Goal: Task Accomplishment & Management: Manage account settings

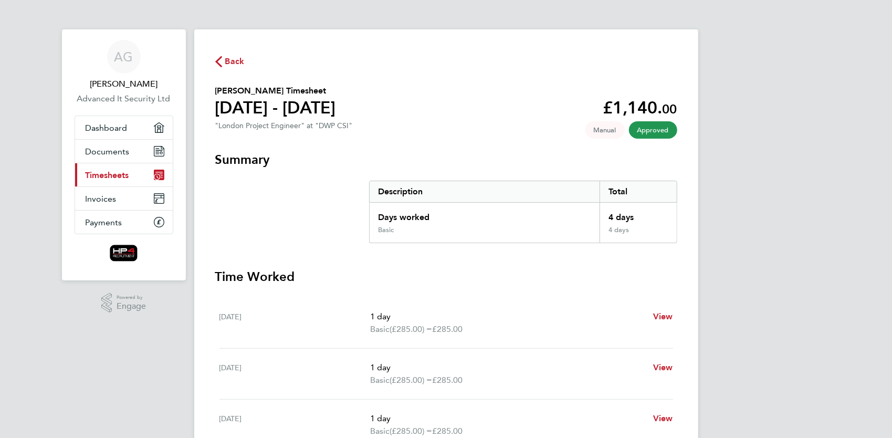
click at [107, 180] on link "Current page: Timesheets" at bounding box center [124, 174] width 98 height 23
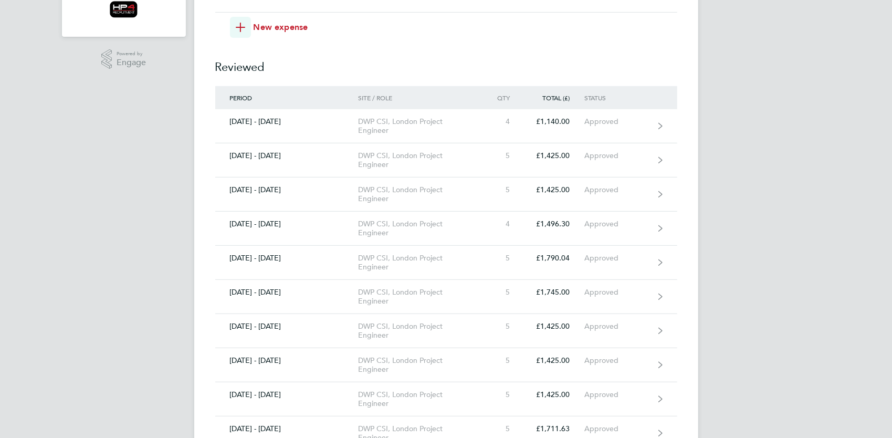
scroll to position [252, 0]
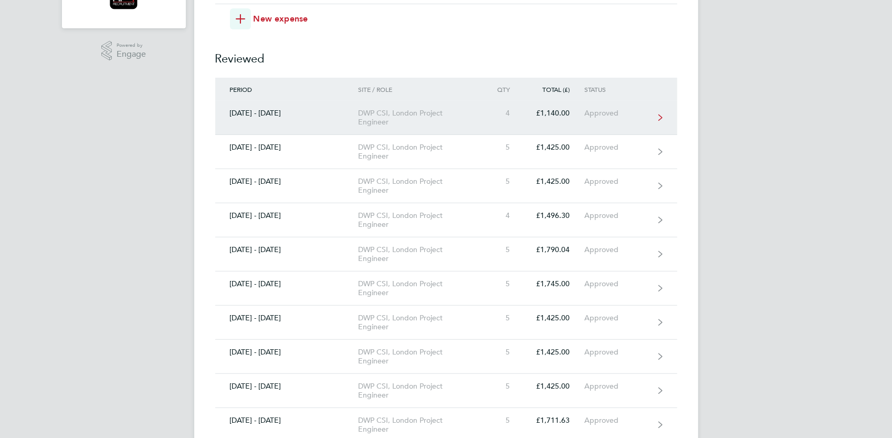
click at [282, 115] on div "[DATE] - [DATE]" at bounding box center [286, 113] width 143 height 9
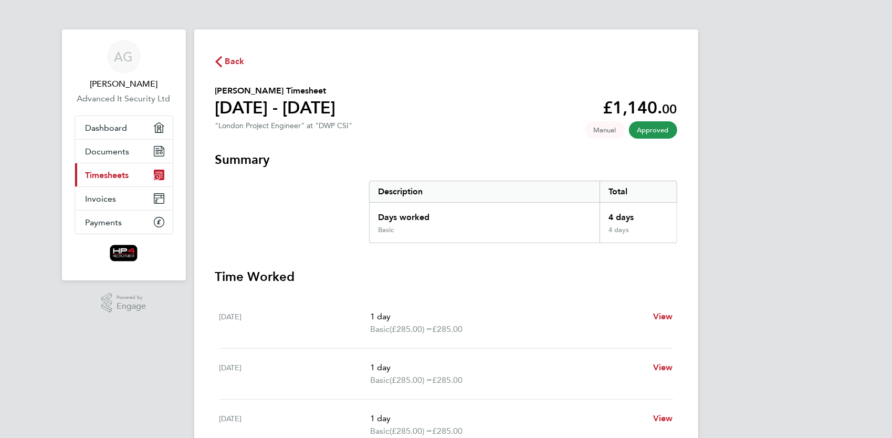
drag, startPoint x: 890, startPoint y: 136, endPoint x: 889, endPoint y: 157, distance: 21.0
click at [889, 157] on div "AG [PERSON_NAME] Advanced It Security Ltd Applications: Dashboard Documents Cur…" at bounding box center [446, 329] width 892 height 658
click at [710, 290] on div "AG [PERSON_NAME] Advanced It Security Ltd Applications: Dashboard Documents Cur…" at bounding box center [446, 329] width 892 height 658
click at [112, 178] on span "Timesheets" at bounding box center [108, 175] width 44 height 10
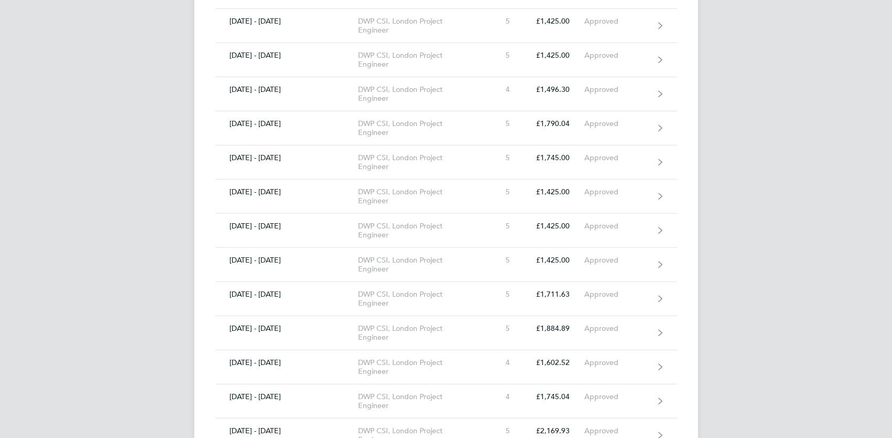
scroll to position [399, 0]
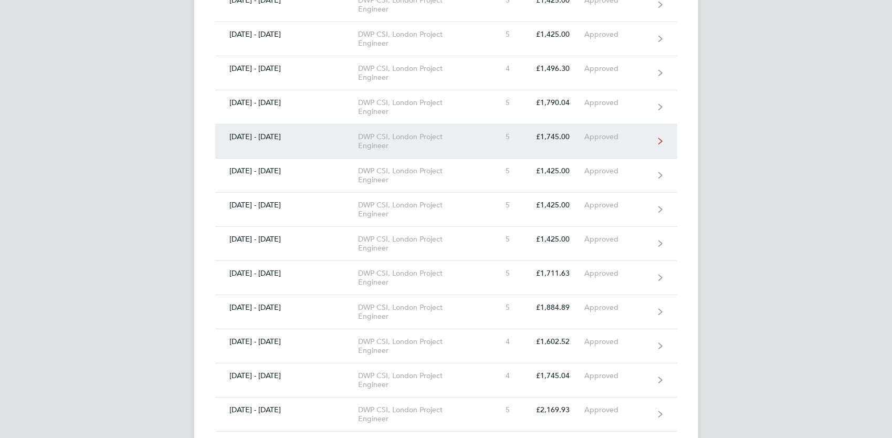
click at [277, 134] on div "[DATE] - [DATE]" at bounding box center [286, 136] width 143 height 9
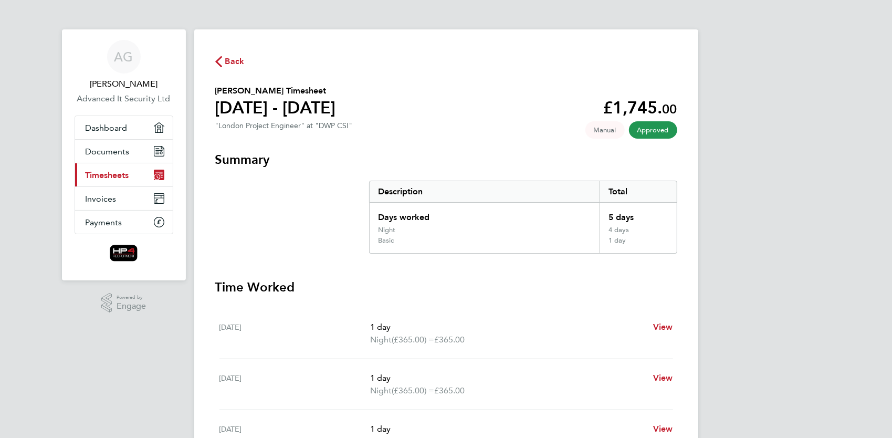
click at [785, 184] on div "AG [PERSON_NAME] Advanced It Security Ltd Applications: Dashboard Documents Cur…" at bounding box center [446, 340] width 892 height 681
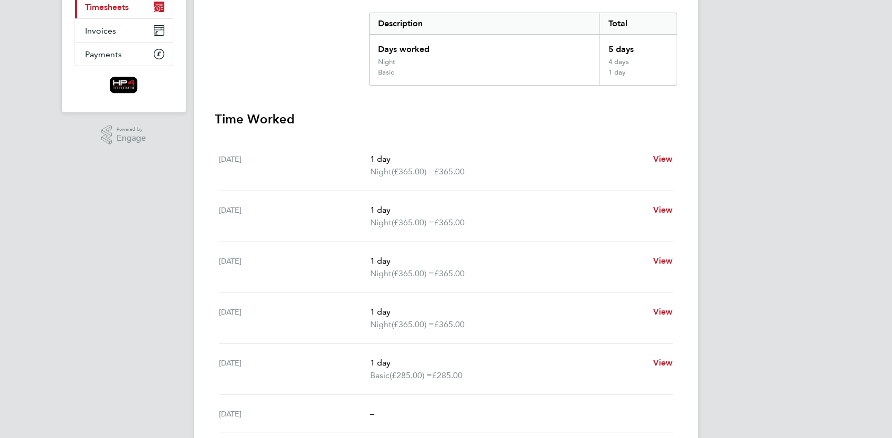
scroll to position [189, 0]
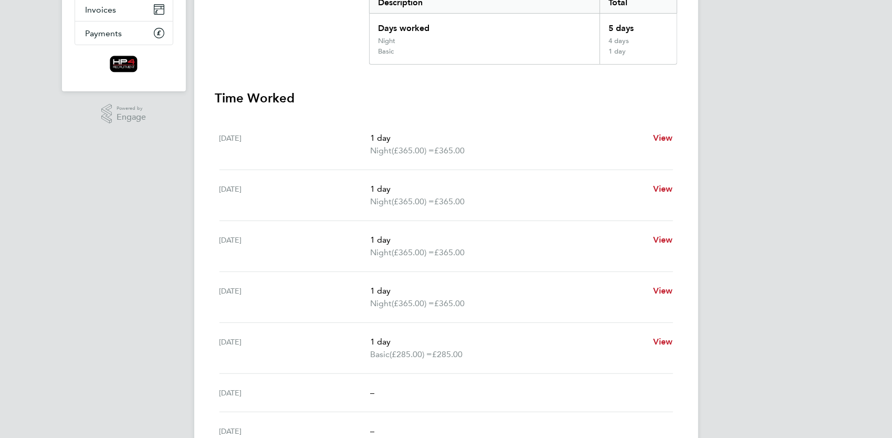
click at [818, 184] on div "AG [PERSON_NAME] Advanced It Security Ltd Applications: Dashboard Documents Cur…" at bounding box center [446, 151] width 892 height 681
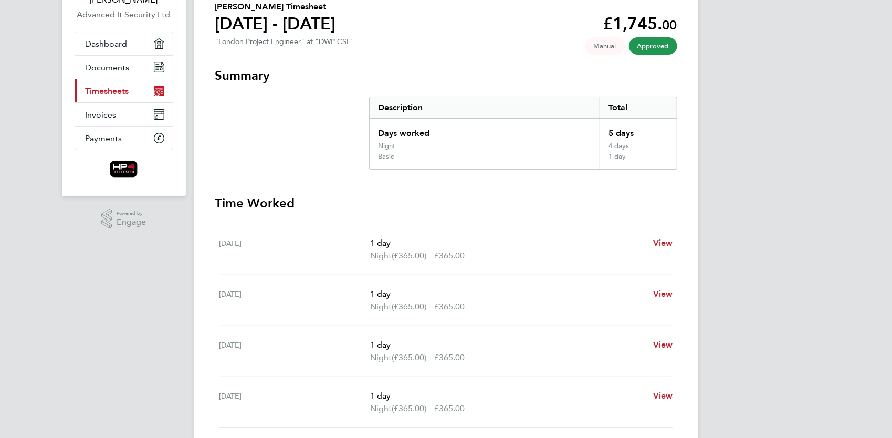
scroll to position [63, 0]
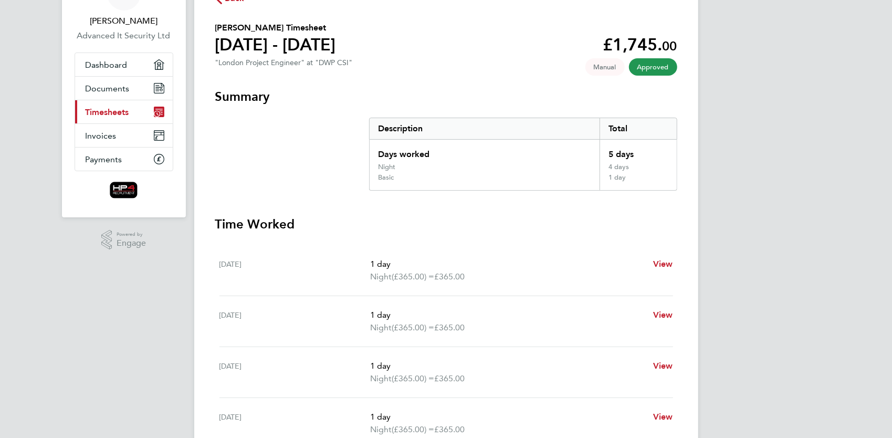
click at [109, 114] on span "Timesheets" at bounding box center [108, 112] width 44 height 10
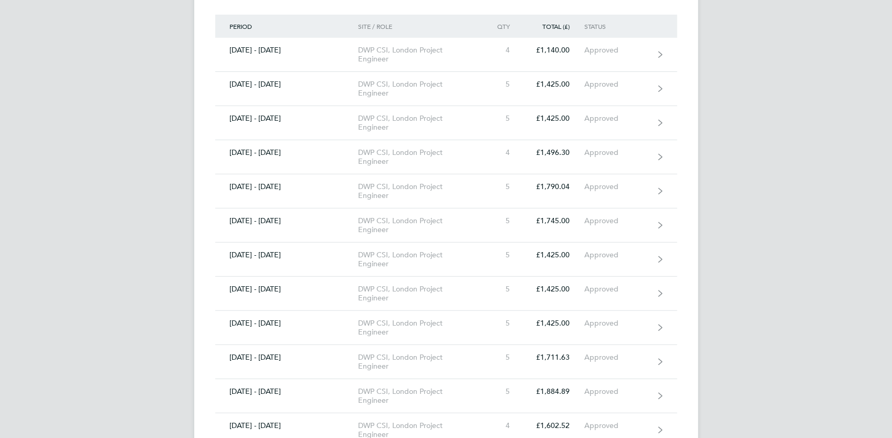
scroll to position [294, 0]
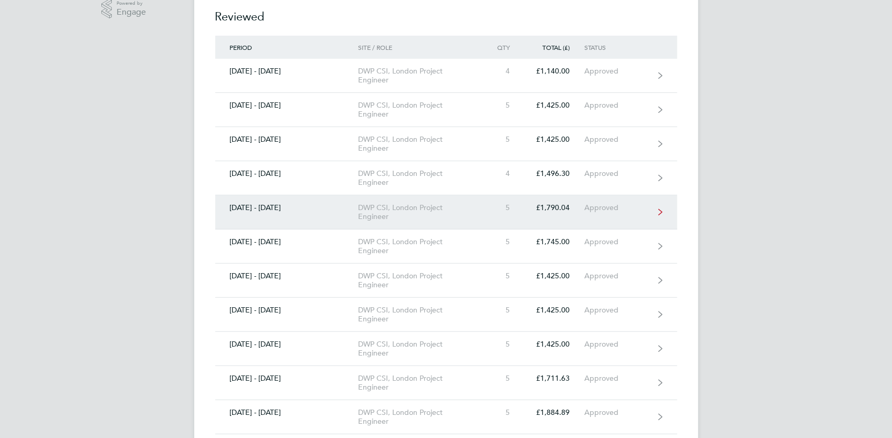
click at [275, 215] on link "[DATE] - [DATE] DWP CSI, London Project Engineer 5 £1,790.04 Approved" at bounding box center [446, 212] width 462 height 34
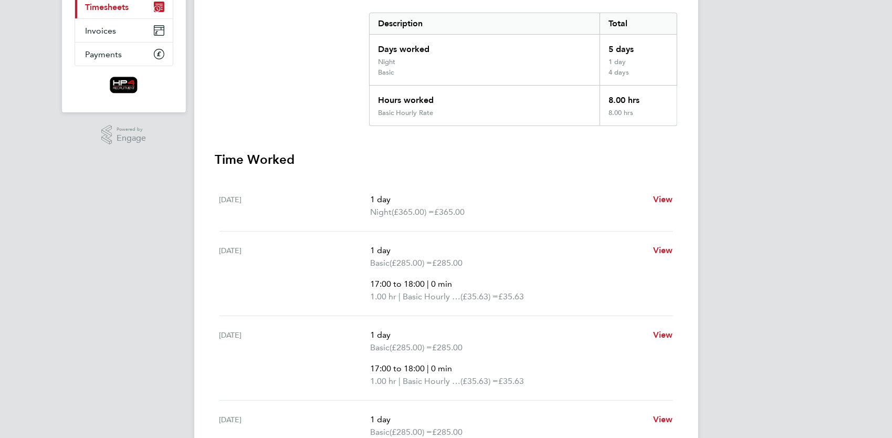
scroll to position [163, 0]
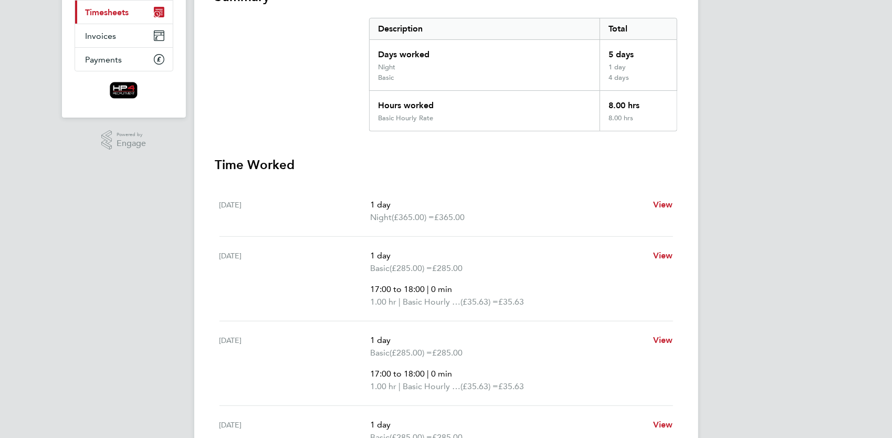
click at [375, 164] on h3 "Time Worked" at bounding box center [446, 164] width 462 height 17
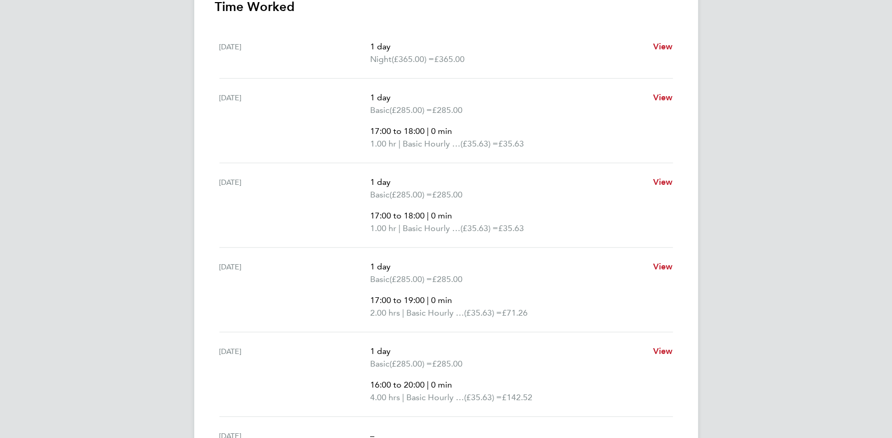
scroll to position [331, 0]
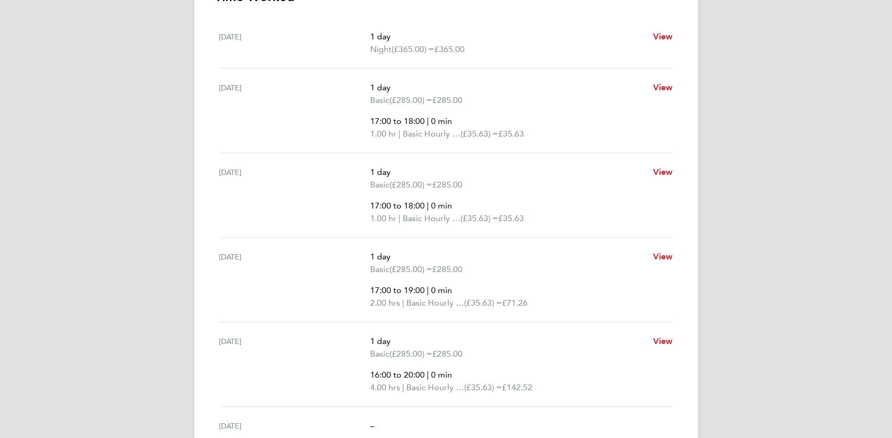
click at [820, 291] on div "AG [PERSON_NAME] Advanced It Security Ltd Applications: Dashboard Documents Cur…" at bounding box center [446, 97] width 892 height 856
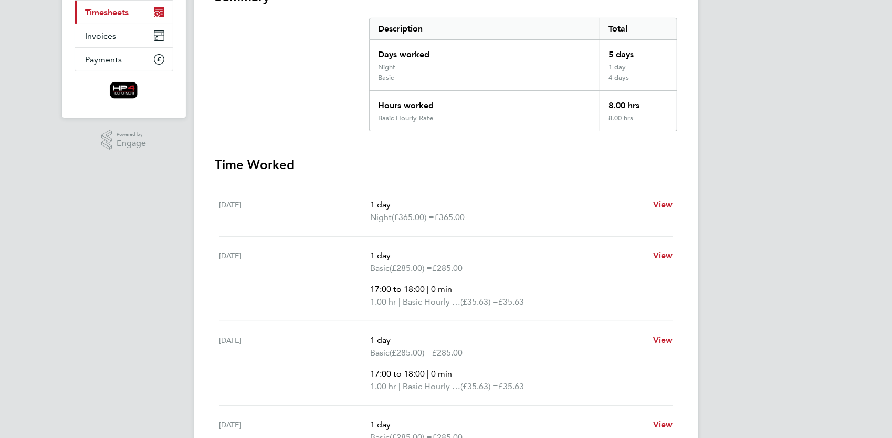
scroll to position [142, 0]
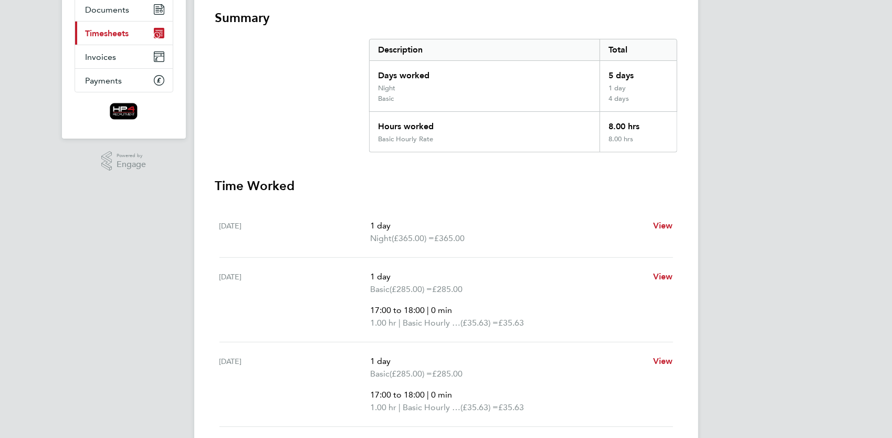
click at [594, 223] on p "1 day" at bounding box center [507, 225] width 274 height 13
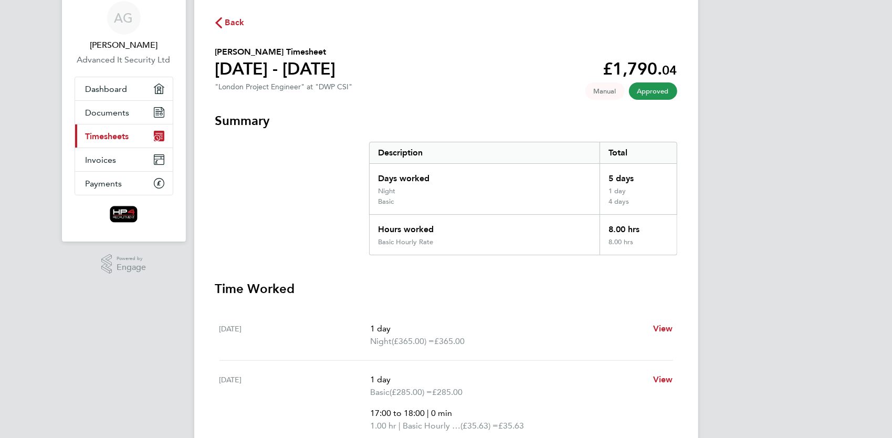
scroll to position [18, 0]
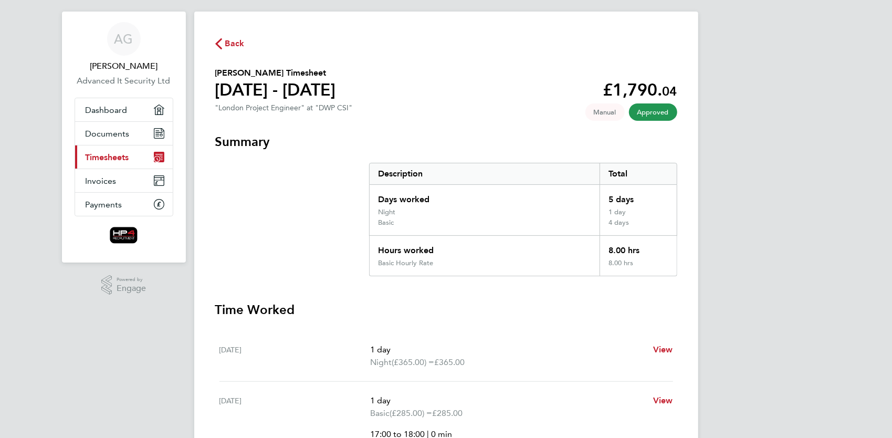
click at [108, 154] on span "Timesheets" at bounding box center [108, 157] width 44 height 10
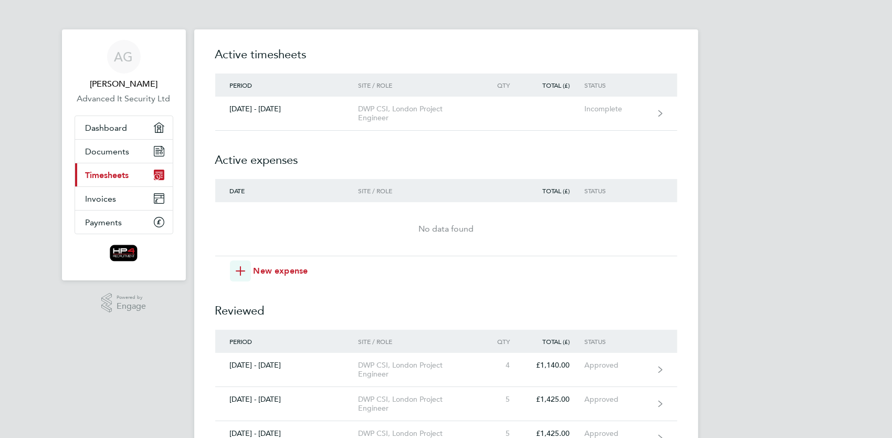
click at [497, 299] on h2 "Reviewed" at bounding box center [446, 305] width 462 height 48
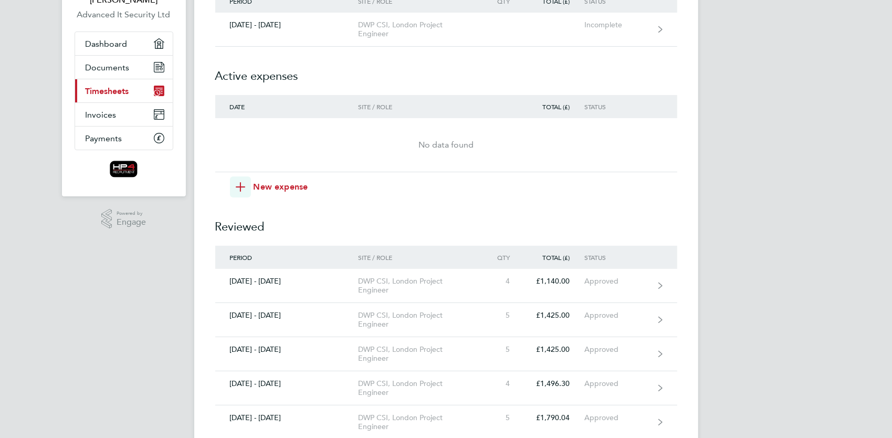
scroll to position [105, 0]
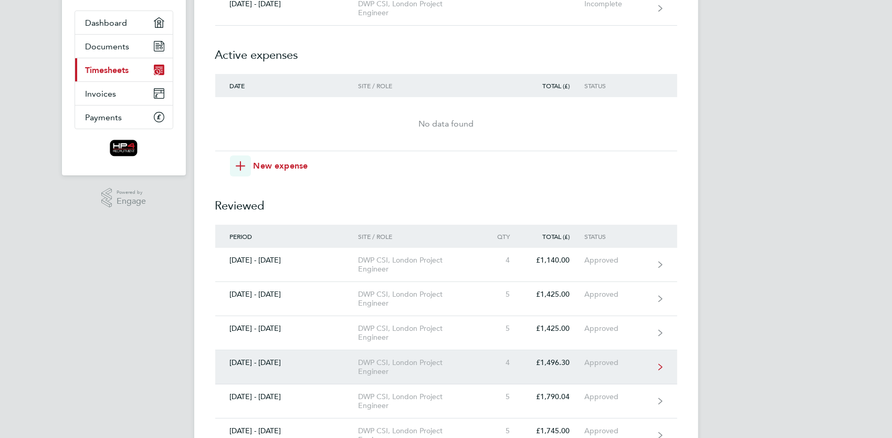
click at [289, 362] on div "[DATE] - [DATE]" at bounding box center [286, 362] width 143 height 9
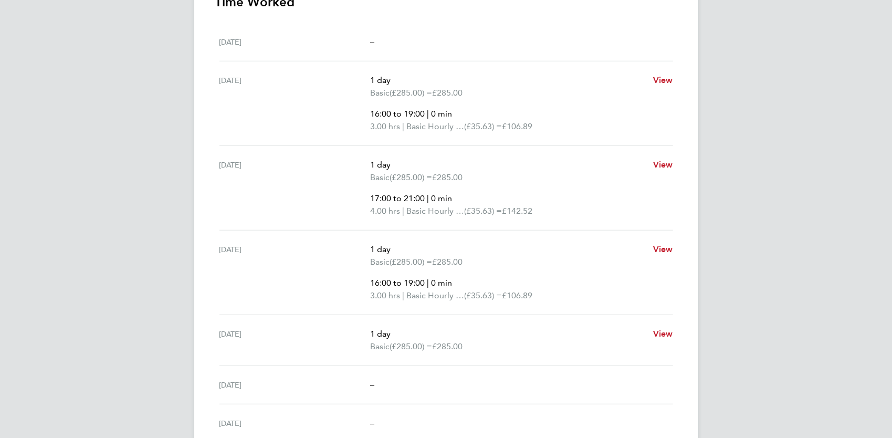
scroll to position [336, 0]
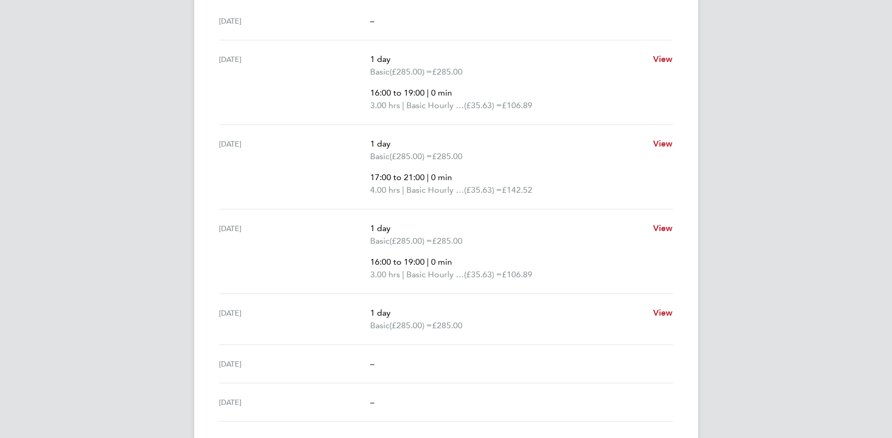
click at [565, 151] on p "Basic (£285.00) = £285.00" at bounding box center [507, 156] width 274 height 13
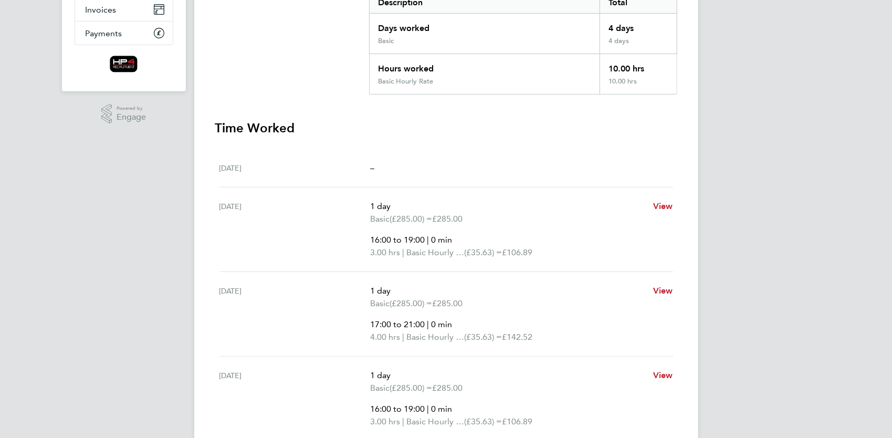
scroll to position [168, 0]
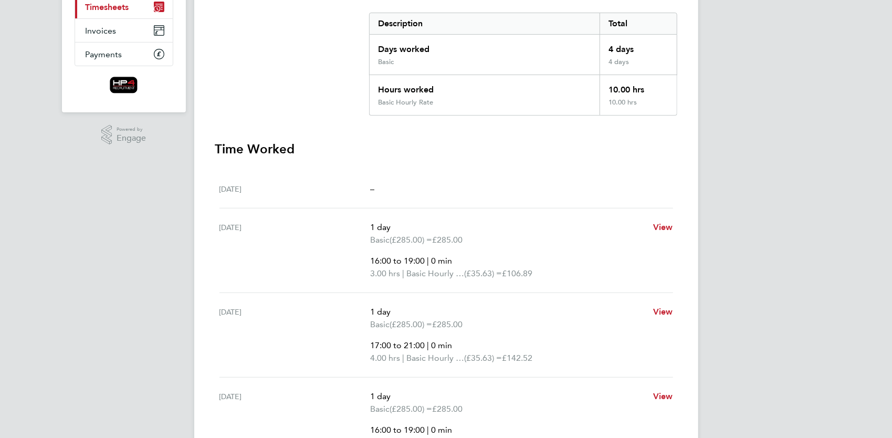
click at [117, 5] on span "Timesheets" at bounding box center [108, 7] width 44 height 10
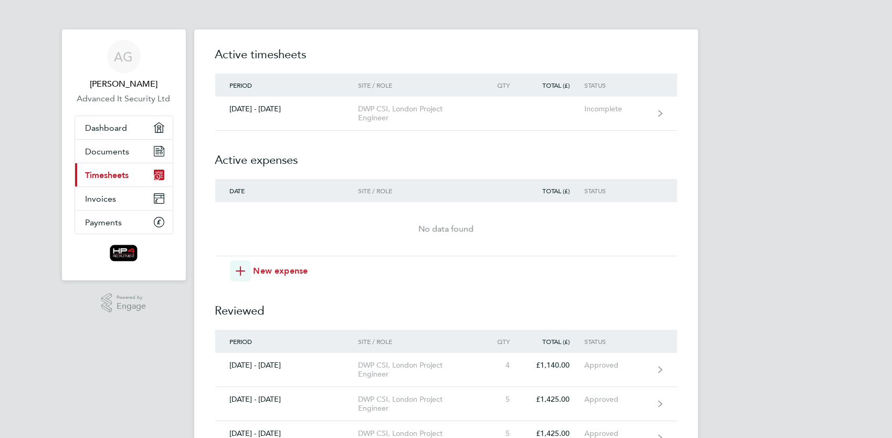
click at [442, 298] on h2 "Reviewed" at bounding box center [446, 305] width 462 height 48
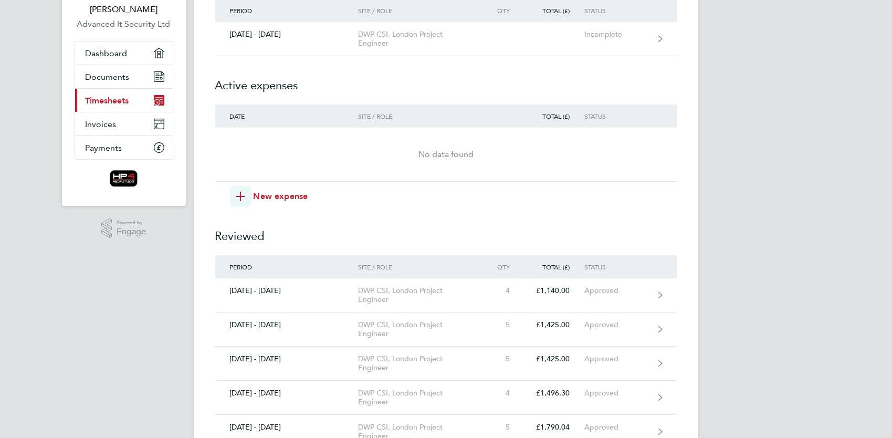
scroll to position [84, 0]
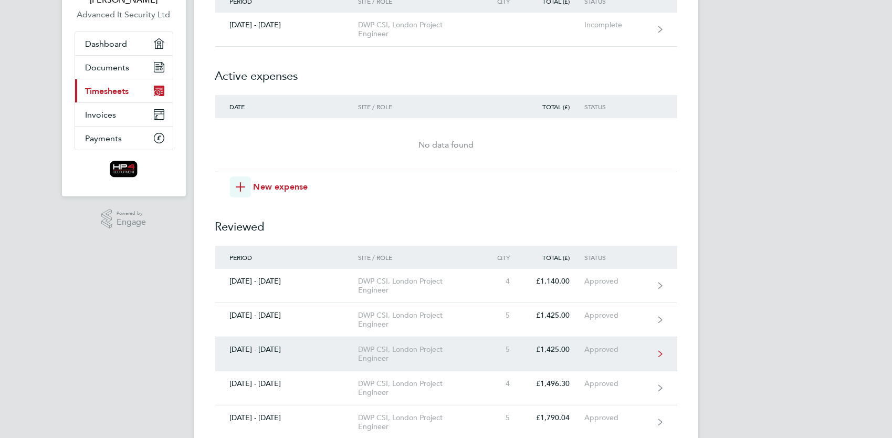
click at [309, 355] on link "[DATE] - [DATE] DWP CSI, London Project Engineer 5 £1,425.00 Approved" at bounding box center [446, 354] width 462 height 34
